Goal: Task Accomplishment & Management: Manage account settings

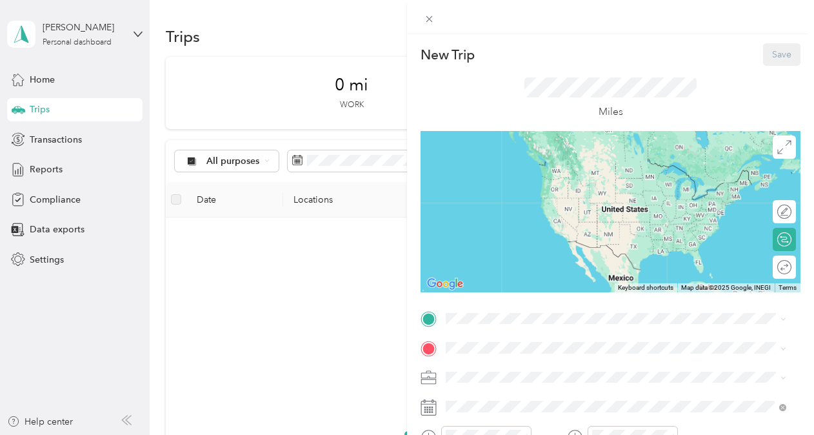
scroll to position [129, 0]
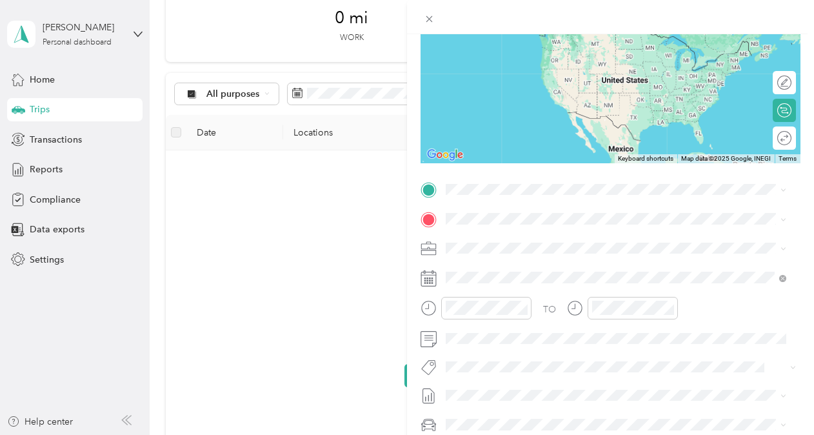
click at [44, 81] on div "New Trip Save This trip cannot be edited because it is either under review, app…" at bounding box center [407, 217] width 814 height 435
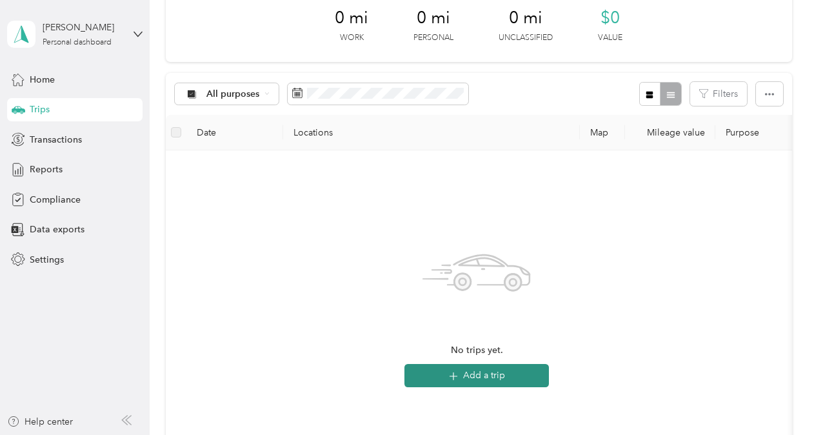
click at [498, 377] on button "Add a trip" at bounding box center [476, 375] width 144 height 23
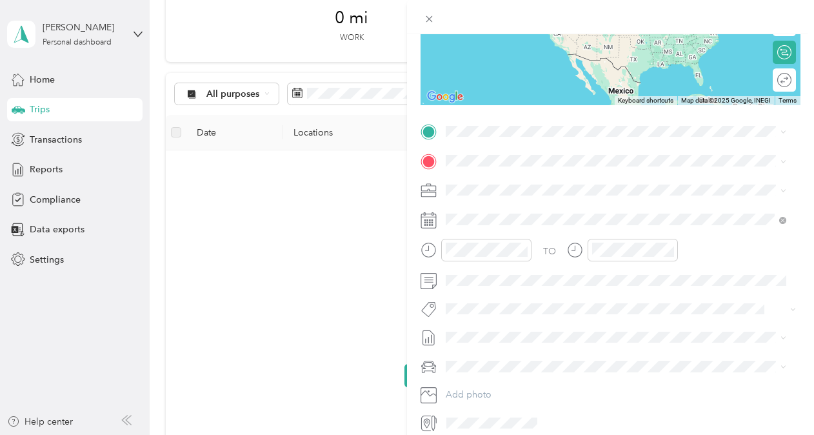
scroll to position [113, 0]
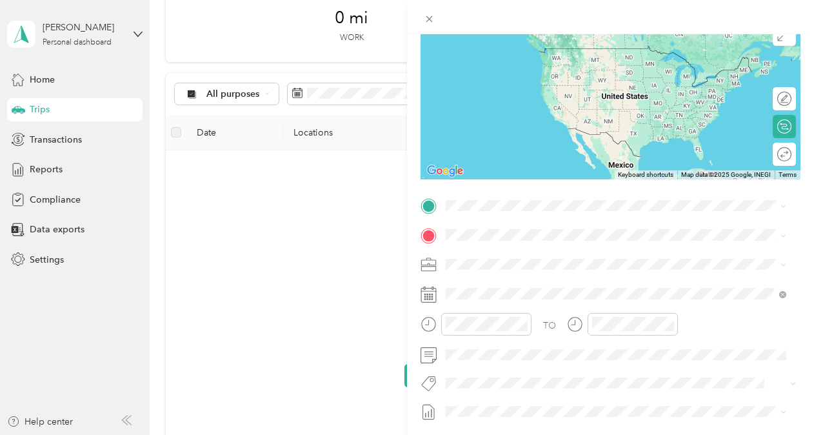
click at [458, 245] on div "TO Add photo" at bounding box center [610, 350] width 380 height 311
click at [522, 252] on span "[STREET_ADDRESS][US_STATE]" at bounding box center [534, 252] width 129 height 12
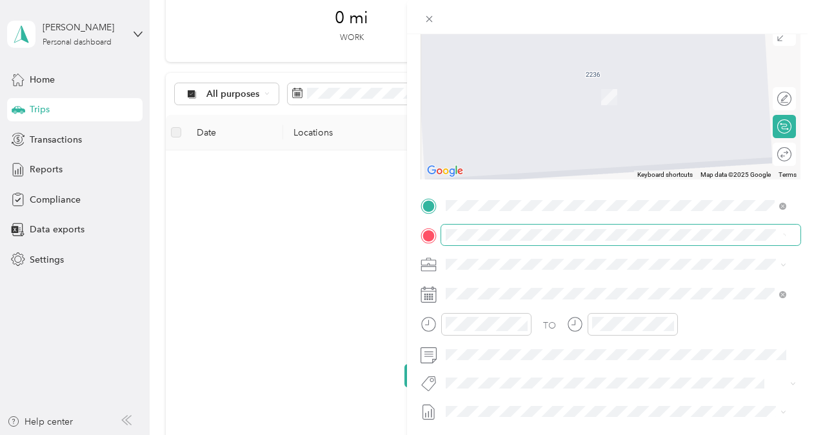
click at [523, 434] on div "New Trip Save This trip cannot be edited because it is either under review, app…" at bounding box center [403, 435] width 807 height 0
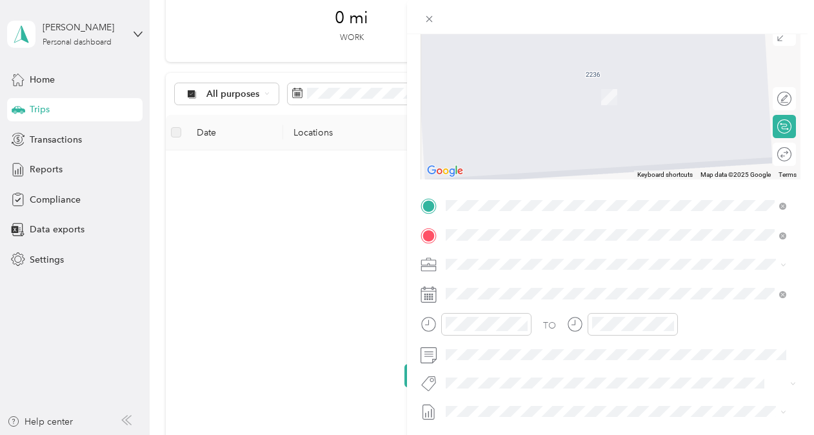
click at [552, 287] on span "[STREET_ADDRESS][US_STATE][US_STATE]" at bounding box center [558, 281] width 176 height 12
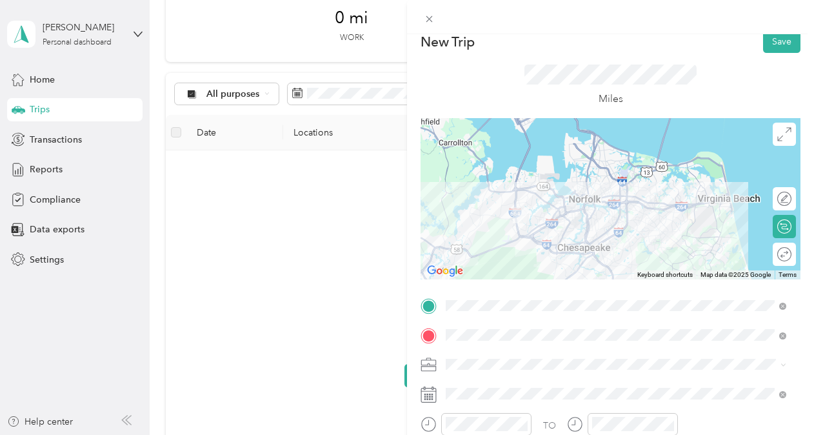
scroll to position [0, 0]
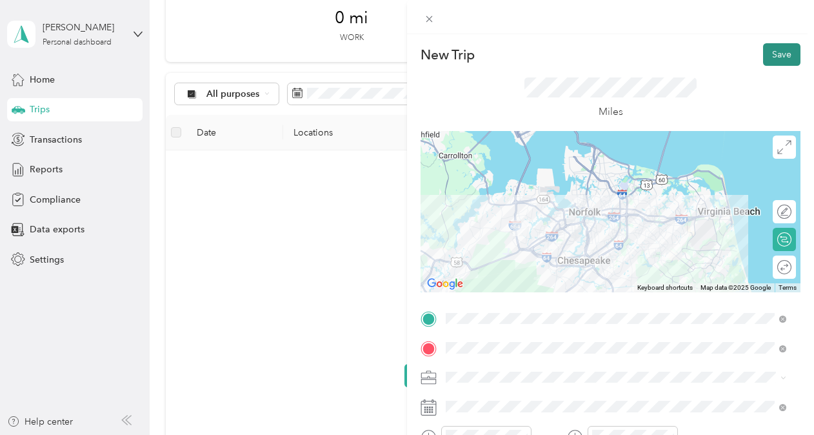
click at [777, 52] on button "Save" at bounding box center [781, 54] width 37 height 23
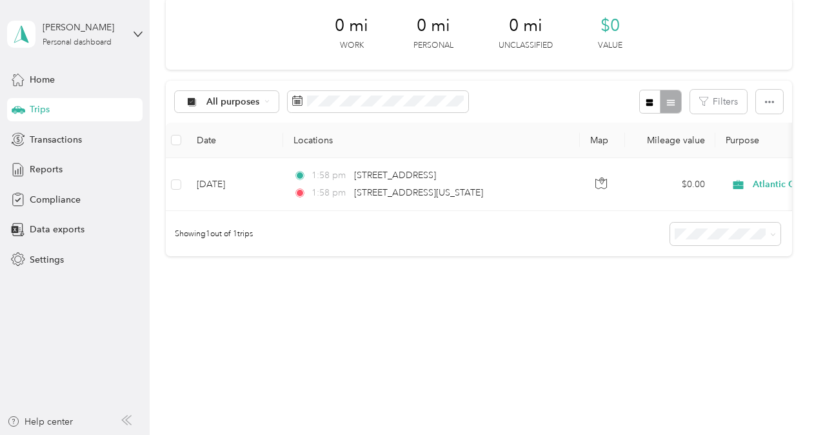
click at [64, 110] on div "Trips" at bounding box center [74, 109] width 135 height 23
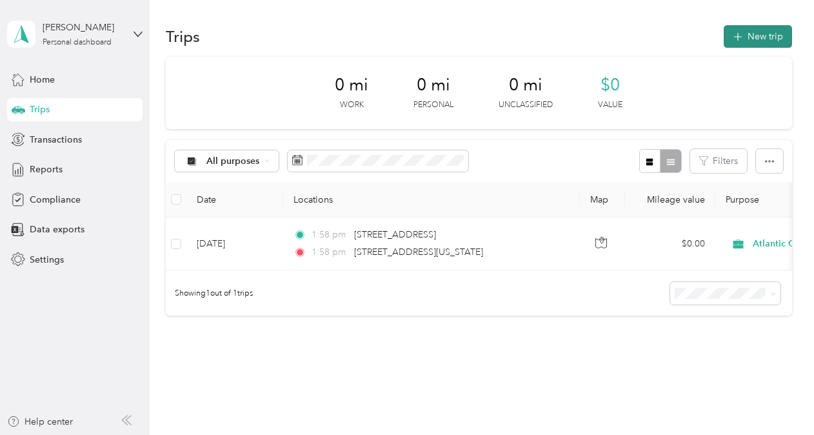
click at [746, 31] on button "New trip" at bounding box center [757, 36] width 68 height 23
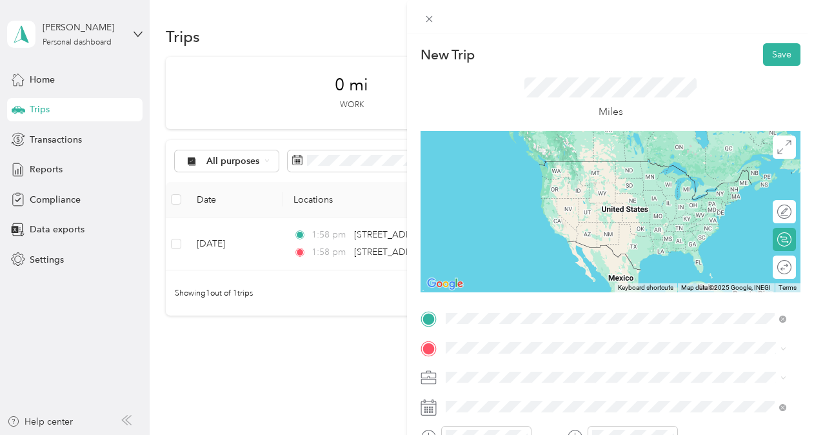
drag, startPoint x: 535, startPoint y: 163, endPoint x: 529, endPoint y: 165, distance: 6.7
click at [535, 162] on span "[STREET_ADDRESS][US_STATE][US_STATE]" at bounding box center [558, 161] width 176 height 12
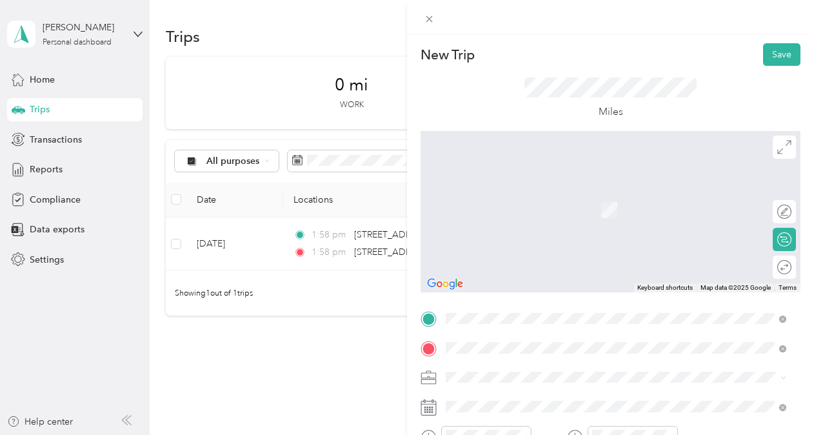
click at [514, 210] on span "[STREET_ADDRESS][PERSON_NAME][US_STATE][US_STATE]" at bounding box center [594, 205] width 248 height 12
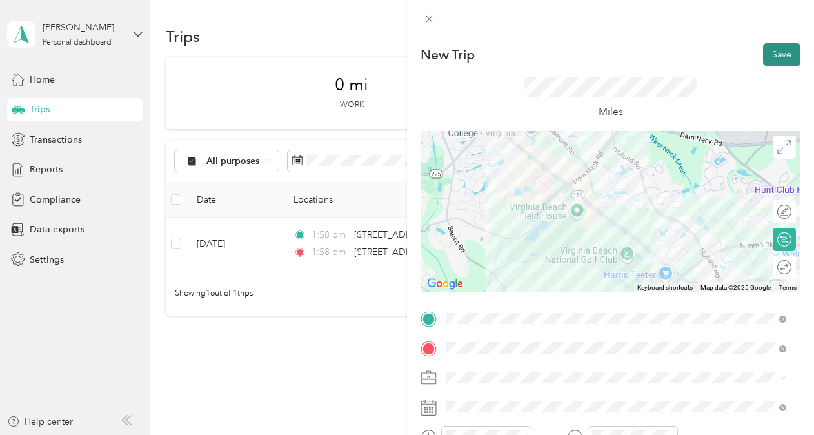
click at [769, 55] on button "Save" at bounding box center [781, 54] width 37 height 23
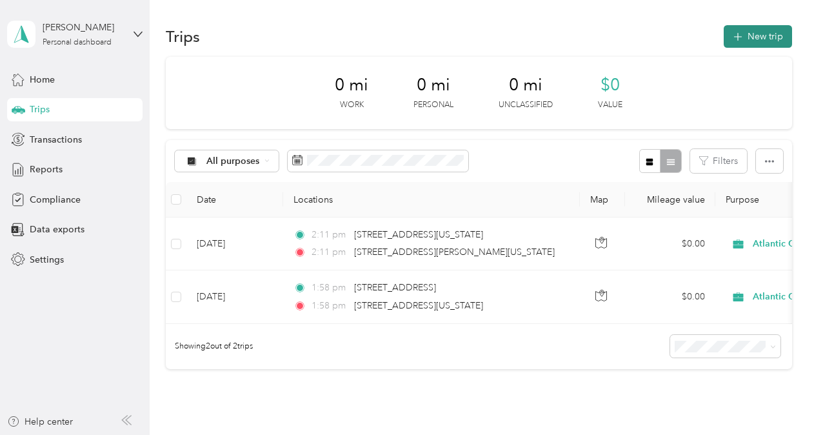
click at [753, 32] on button "New trip" at bounding box center [757, 36] width 68 height 23
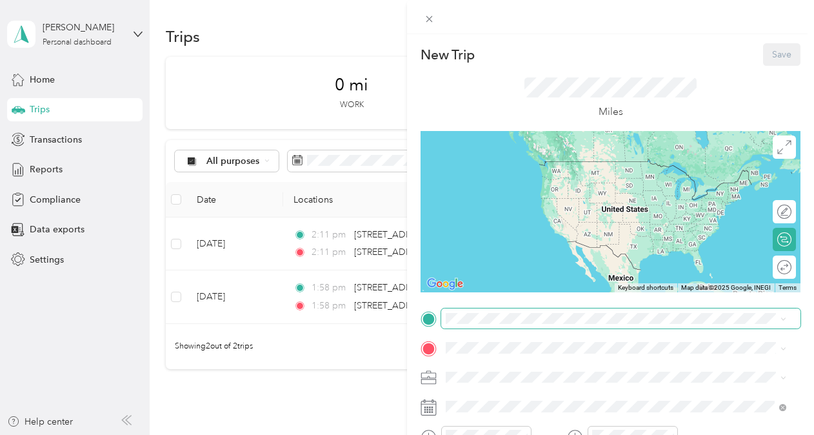
click at [526, 327] on span at bounding box center [620, 318] width 359 height 21
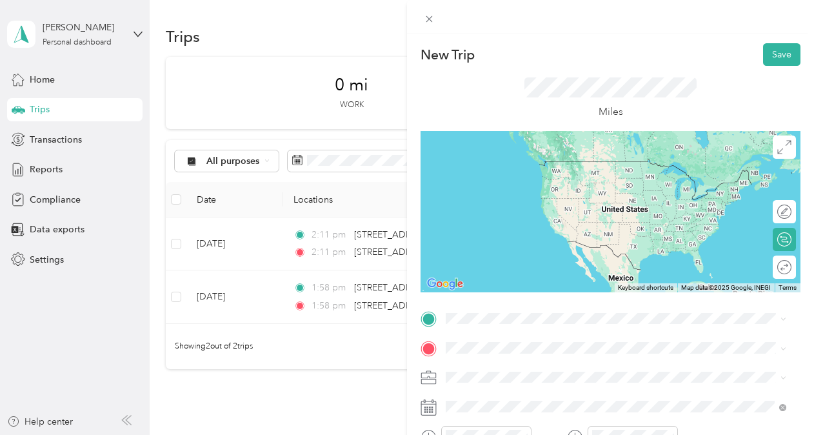
click at [495, 163] on span "[STREET_ADDRESS][PERSON_NAME][US_STATE][US_STATE]" at bounding box center [594, 160] width 248 height 12
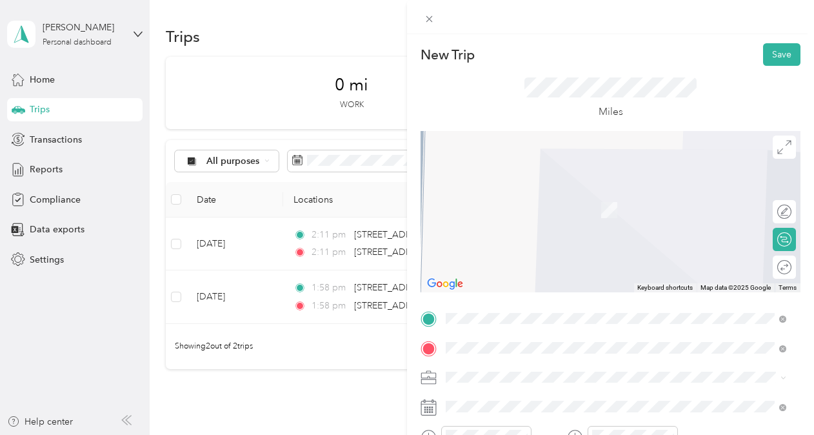
click at [539, 197] on span "[STREET_ADDRESS][US_STATE][US_STATE]" at bounding box center [558, 191] width 176 height 12
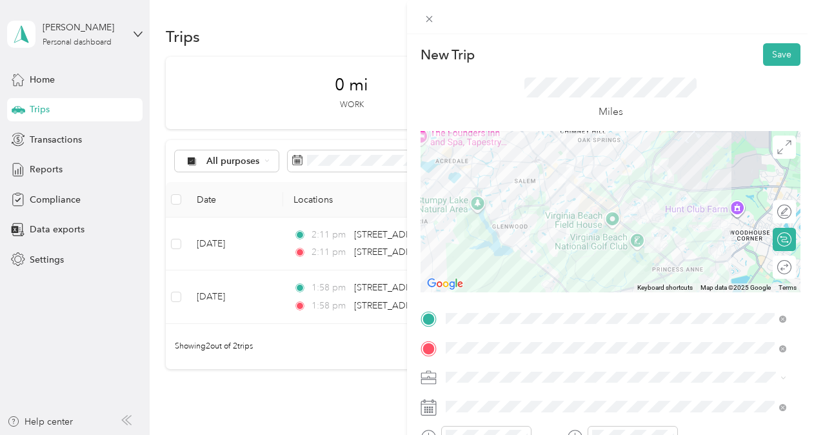
drag, startPoint x: 776, startPoint y: 58, endPoint x: 794, endPoint y: 55, distance: 18.2
click at [780, 57] on button "Save" at bounding box center [781, 54] width 37 height 23
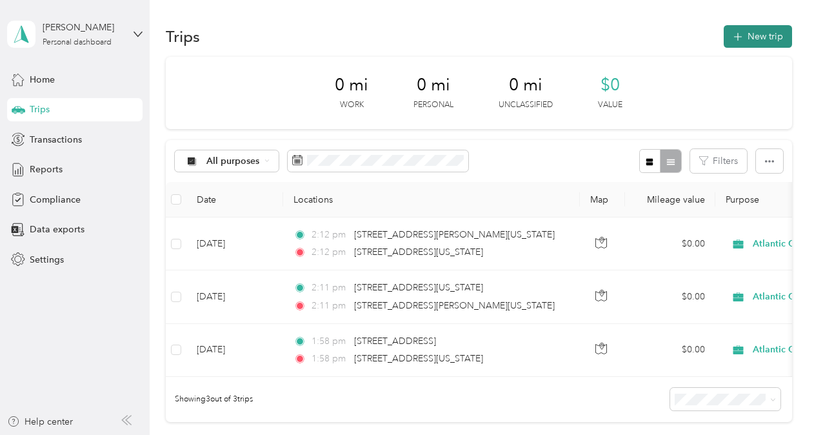
click at [765, 32] on button "New trip" at bounding box center [757, 36] width 68 height 23
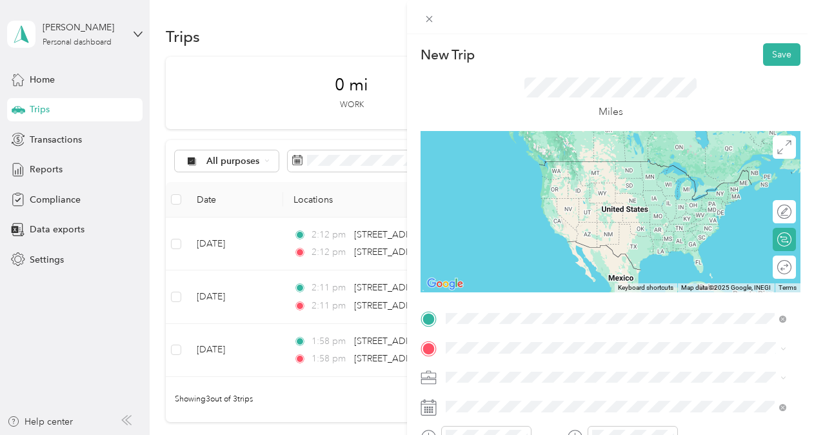
click at [561, 165] on span "[STREET_ADDRESS][US_STATE][US_STATE]" at bounding box center [558, 161] width 176 height 12
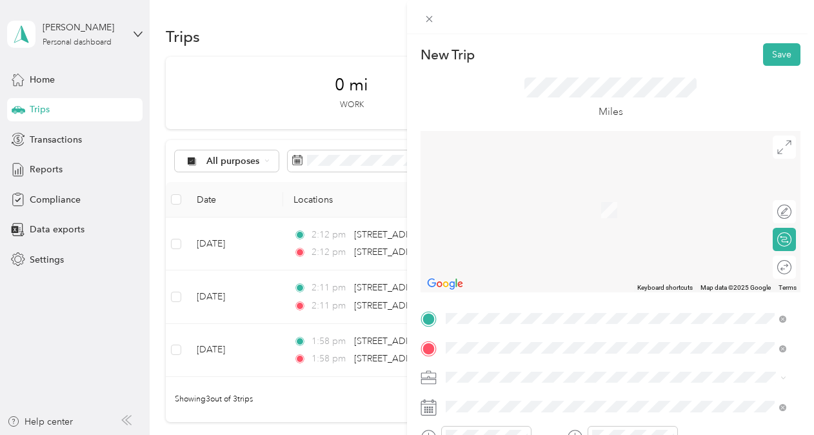
click at [575, 200] on div "[STREET_ADDRESS][US_STATE][US_STATE]" at bounding box center [615, 190] width 331 height 17
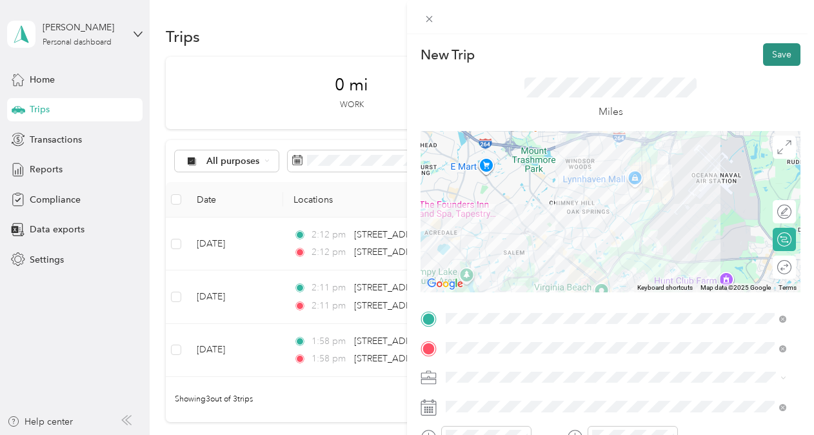
click at [769, 54] on button "Save" at bounding box center [781, 54] width 37 height 23
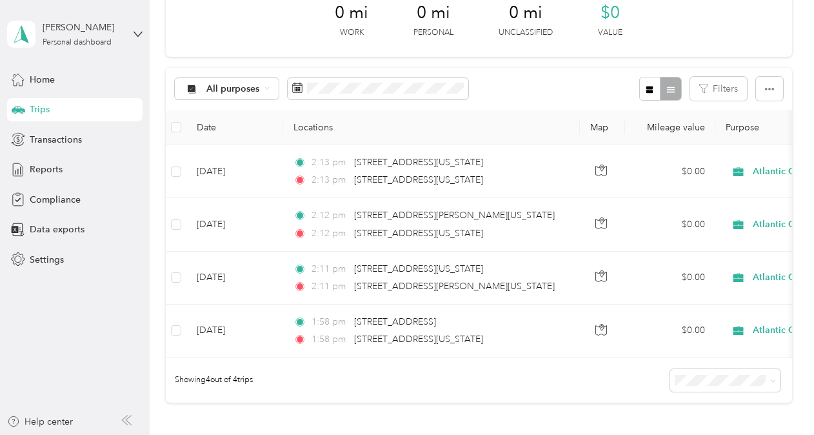
scroll to position [66, 0]
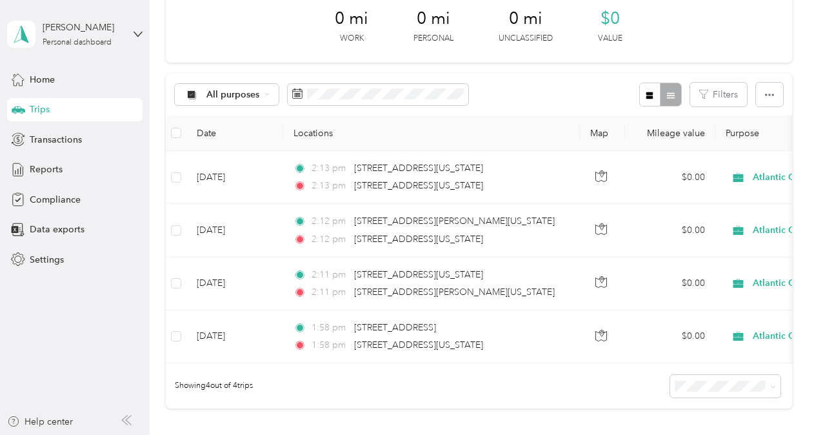
click at [719, 371] on div "Showing 4 out of 4 trips" at bounding box center [479, 385] width 626 height 45
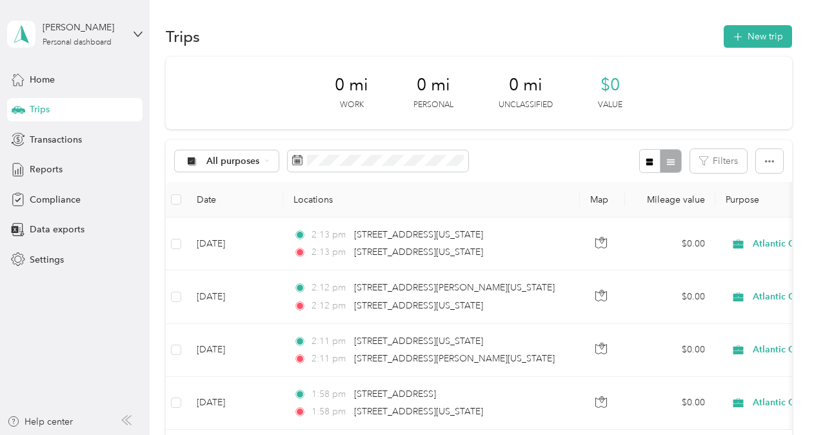
scroll to position [0, 0]
click at [762, 35] on button "New trip" at bounding box center [757, 36] width 68 height 23
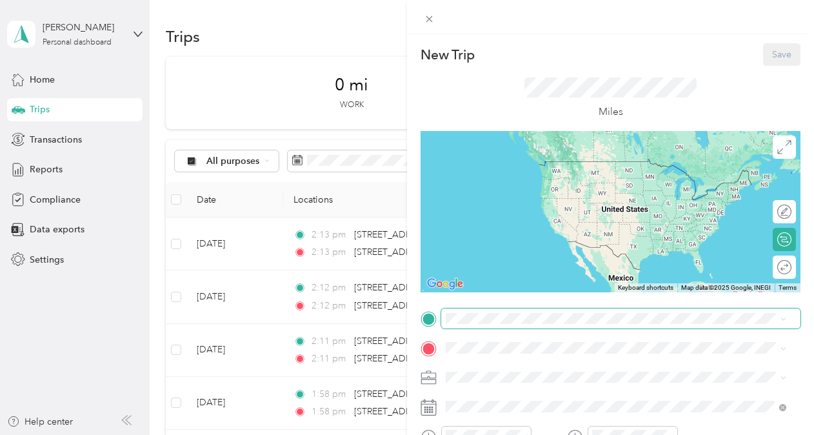
click at [467, 327] on span at bounding box center [620, 318] width 359 height 21
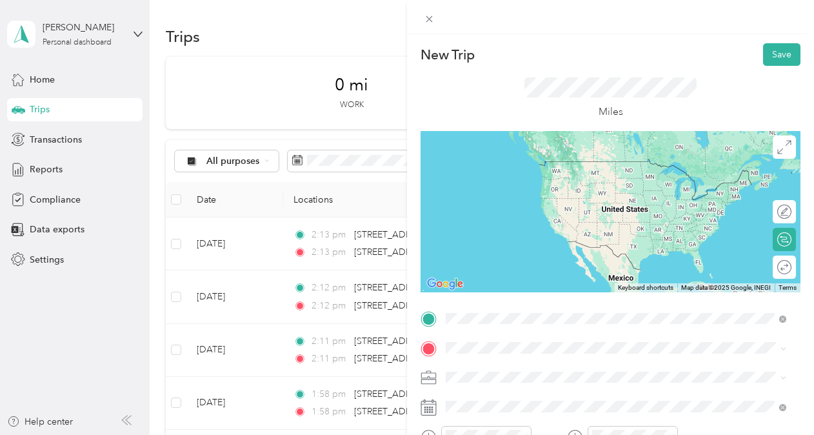
click at [553, 162] on span "[STREET_ADDRESS][US_STATE][US_STATE]" at bounding box center [558, 161] width 176 height 12
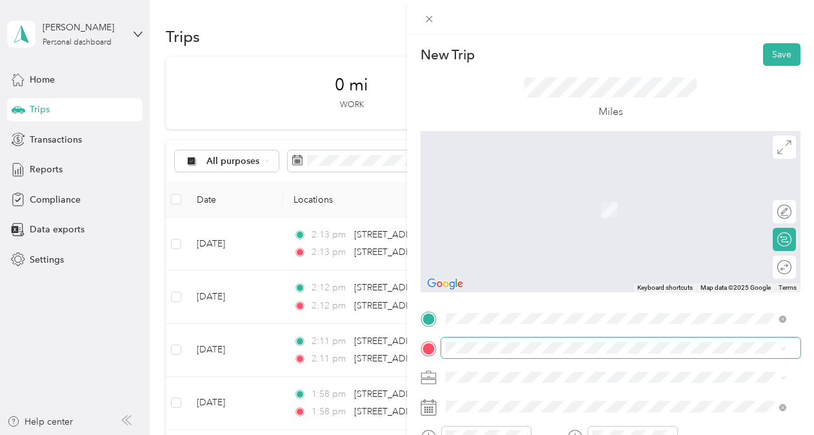
click at [552, 355] on span at bounding box center [620, 347] width 359 height 21
click at [560, 197] on span "[STREET_ADDRESS][US_STATE][US_STATE]" at bounding box center [558, 191] width 176 height 12
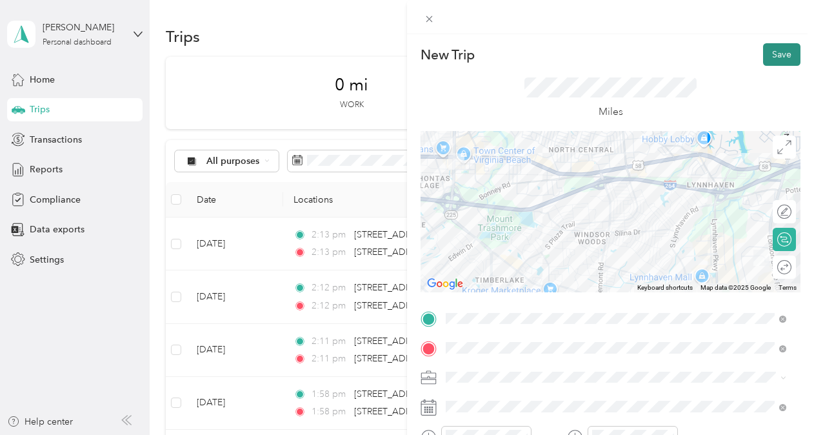
click at [769, 55] on button "Save" at bounding box center [781, 54] width 37 height 23
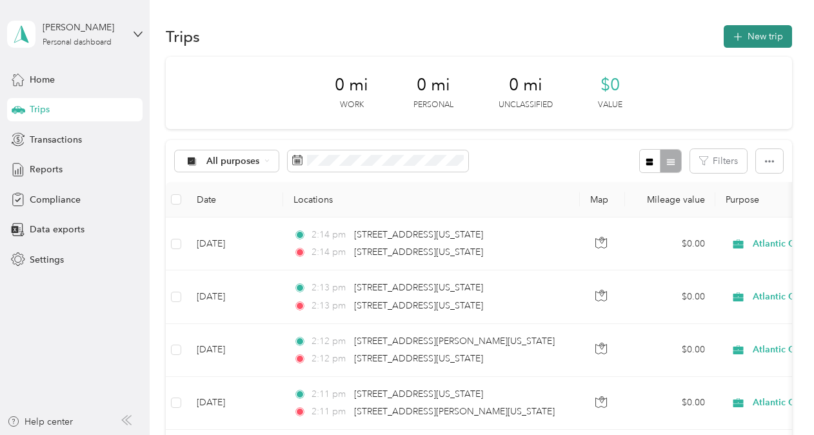
click at [765, 37] on button "New trip" at bounding box center [757, 36] width 68 height 23
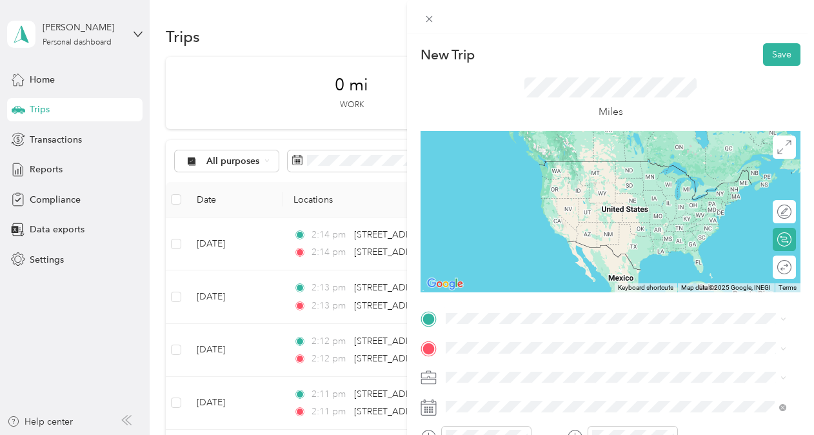
click at [591, 164] on span "[STREET_ADDRESS][US_STATE][US_STATE]" at bounding box center [558, 159] width 176 height 12
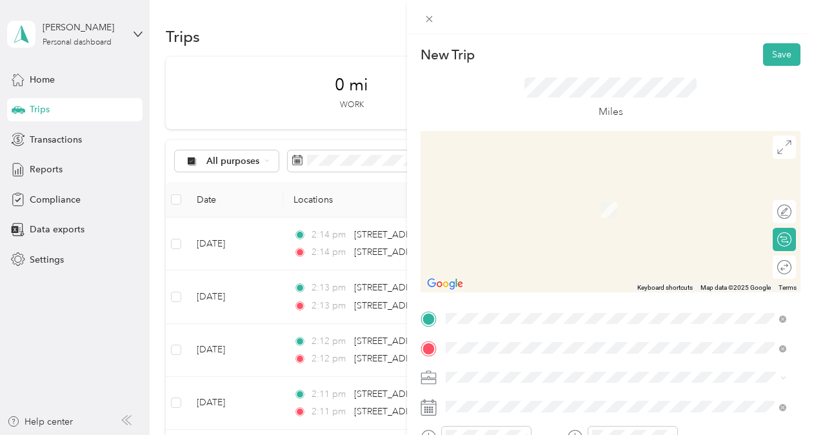
click at [599, 197] on span "[STREET_ADDRESS][US_STATE]" at bounding box center [534, 191] width 129 height 12
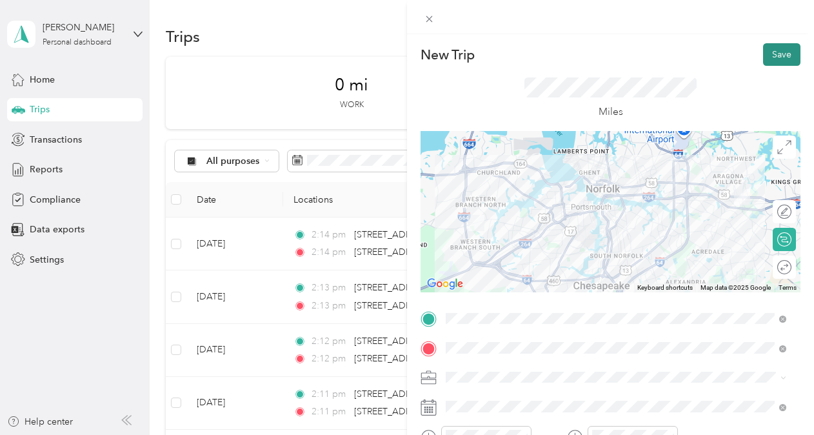
click at [771, 54] on button "Save" at bounding box center [781, 54] width 37 height 23
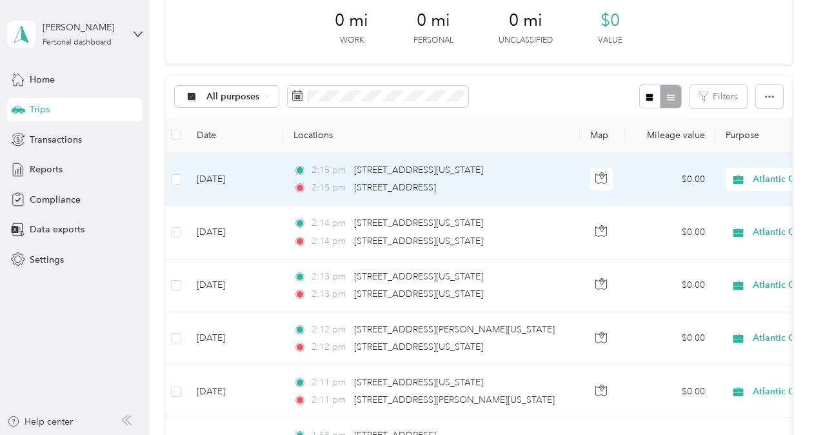
scroll to position [129, 0]
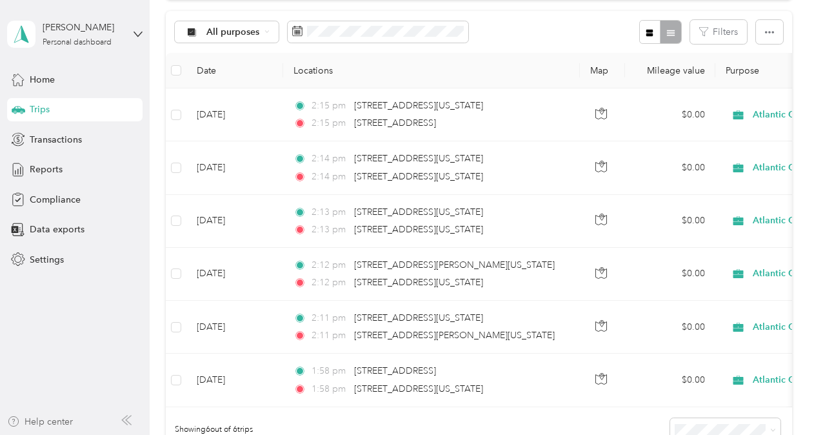
click at [54, 424] on div "Help center" at bounding box center [40, 422] width 66 height 14
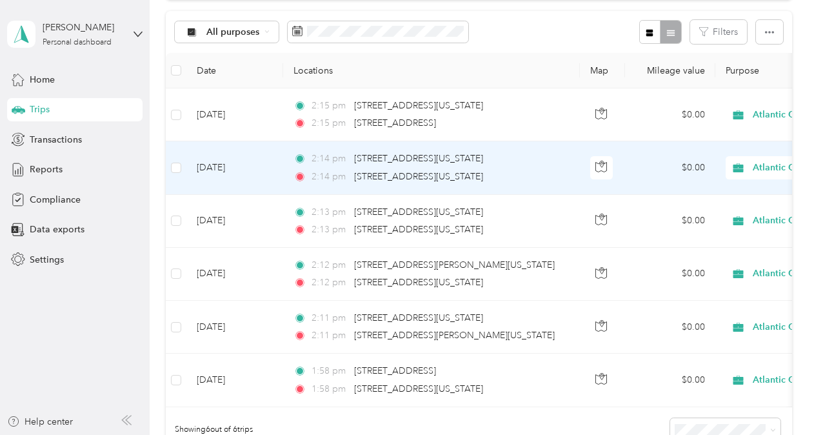
scroll to position [64, 0]
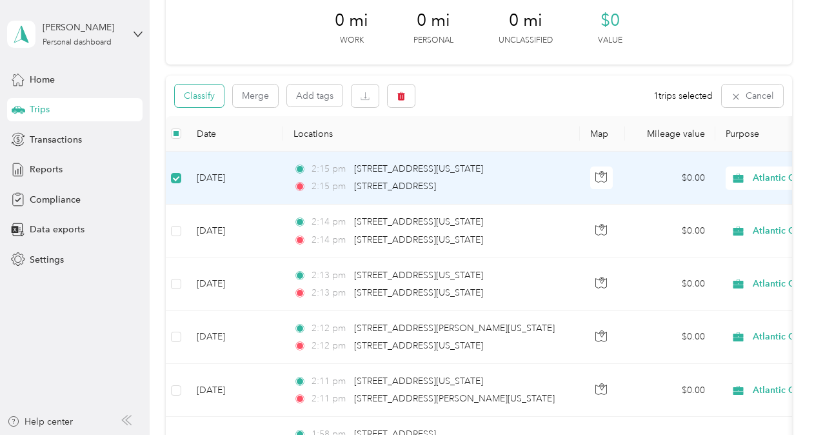
click at [213, 96] on button "Classify" at bounding box center [199, 95] width 49 height 23
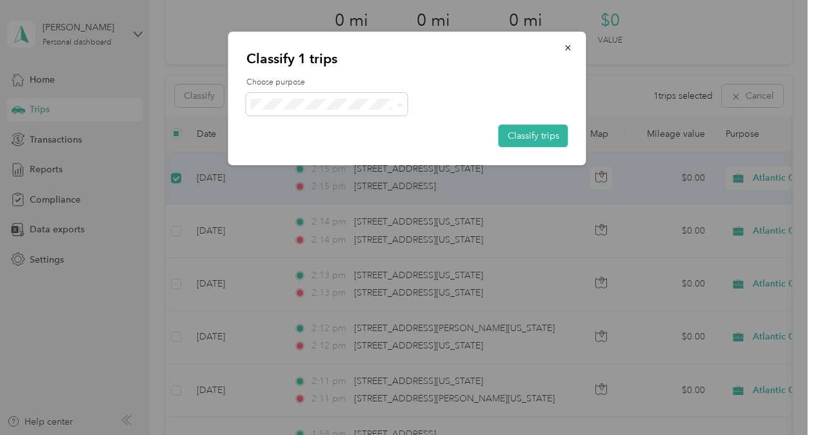
click at [304, 129] on li "Atlantic Constructors" at bounding box center [326, 128] width 161 height 23
click at [516, 134] on button "Classify trips" at bounding box center [533, 135] width 70 height 23
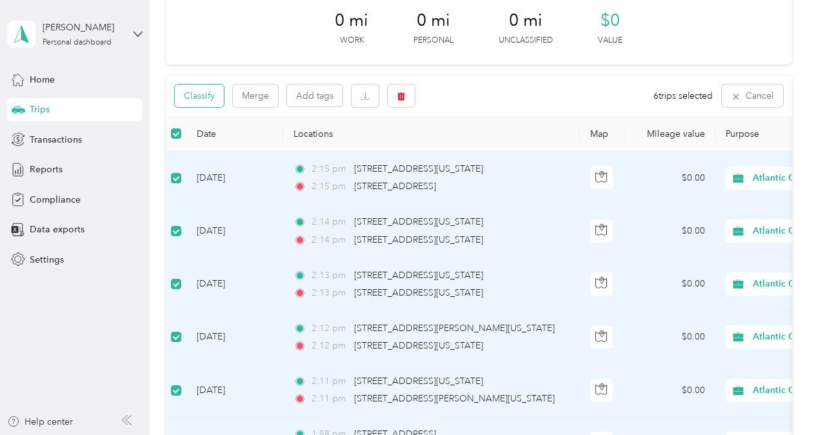
click at [208, 99] on button "Classify" at bounding box center [199, 95] width 49 height 23
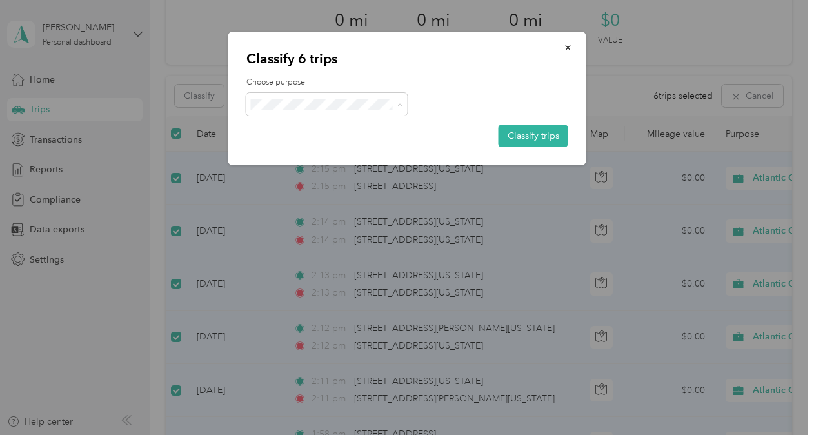
click at [355, 130] on li "Atlantic Constructors" at bounding box center [326, 128] width 161 height 23
click at [526, 135] on button "Classify trips" at bounding box center [533, 135] width 70 height 23
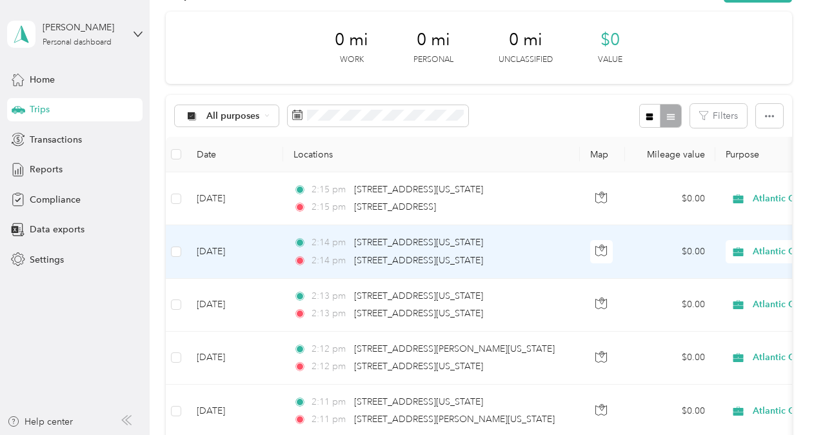
scroll to position [0, 0]
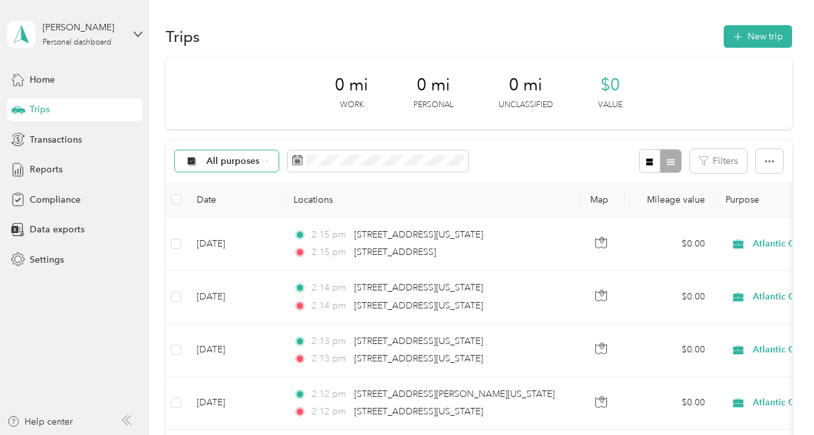
click at [270, 163] on div "All purposes" at bounding box center [227, 161] width 104 height 22
click at [246, 185] on span "All purposes" at bounding box center [250, 182] width 89 height 14
click at [264, 166] on div "All purposes" at bounding box center [227, 161] width 104 height 22
click at [248, 230] on span "Atlantic Constructors" at bounding box center [250, 229] width 89 height 14
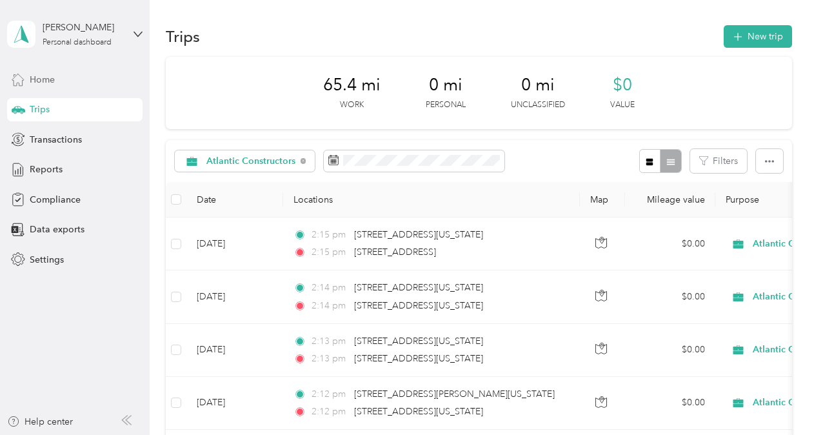
click at [46, 80] on span "Home" at bounding box center [42, 80] width 25 height 14
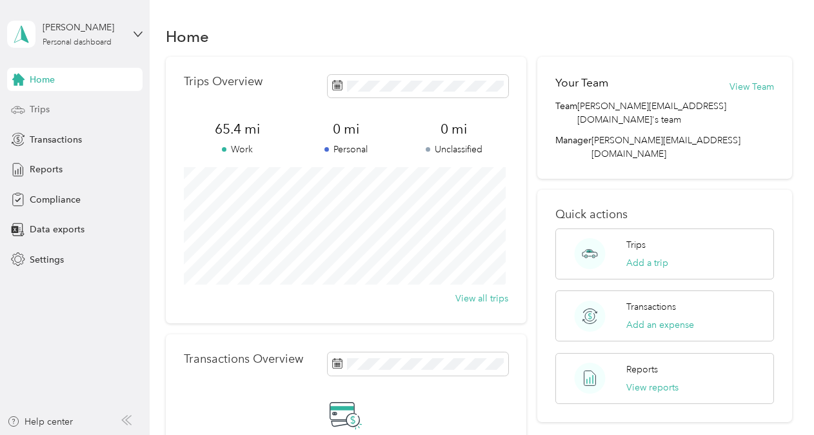
click at [40, 108] on span "Trips" at bounding box center [40, 110] width 20 height 14
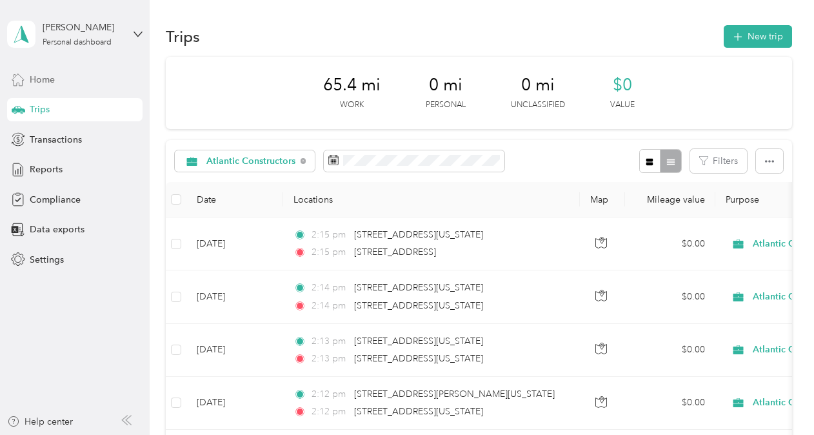
click at [46, 77] on span "Home" at bounding box center [42, 80] width 25 height 14
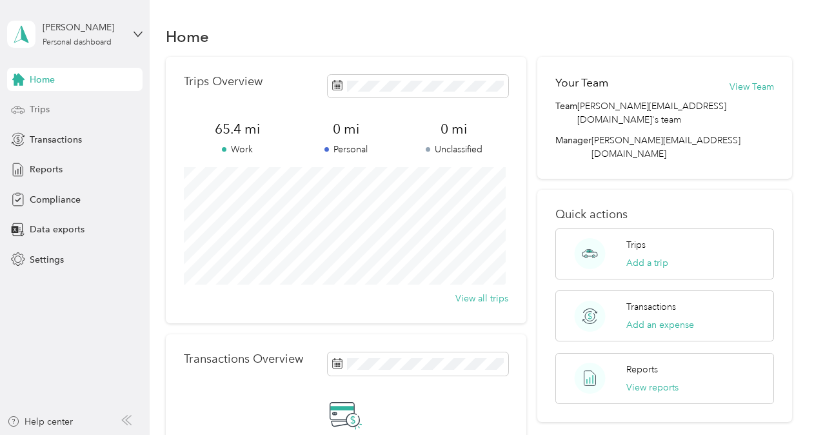
click at [53, 108] on div "Trips" at bounding box center [74, 109] width 135 height 23
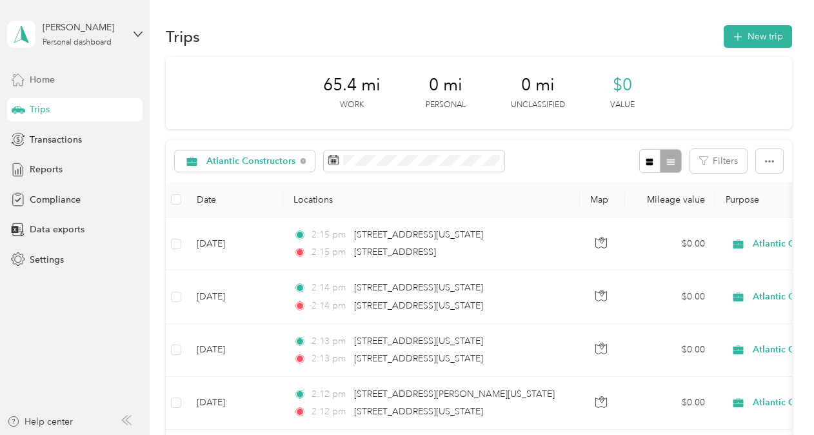
click at [46, 79] on span "Home" at bounding box center [42, 80] width 25 height 14
